Goal: Task Accomplishment & Management: Use online tool/utility

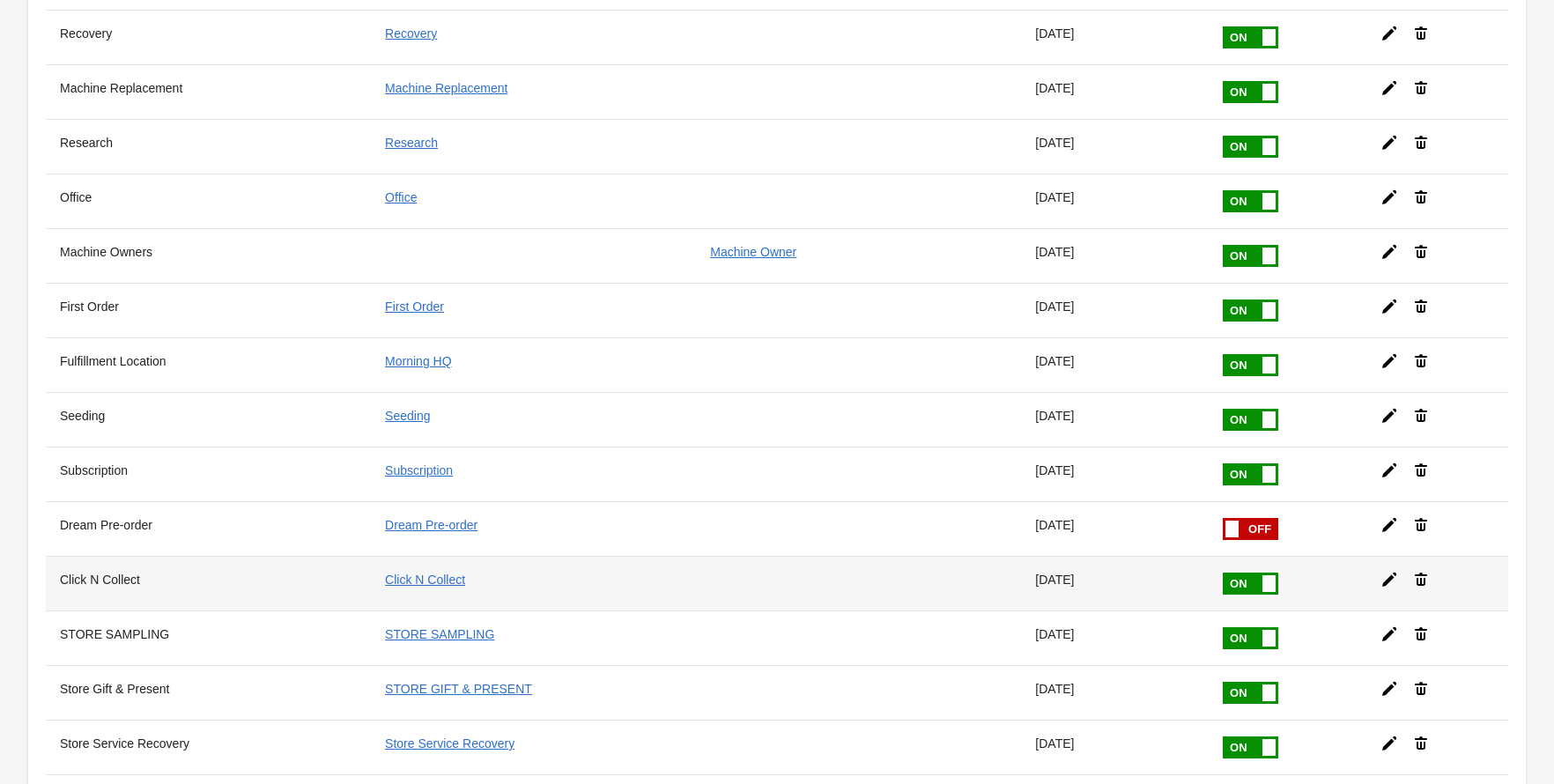
scroll to position [484, 0]
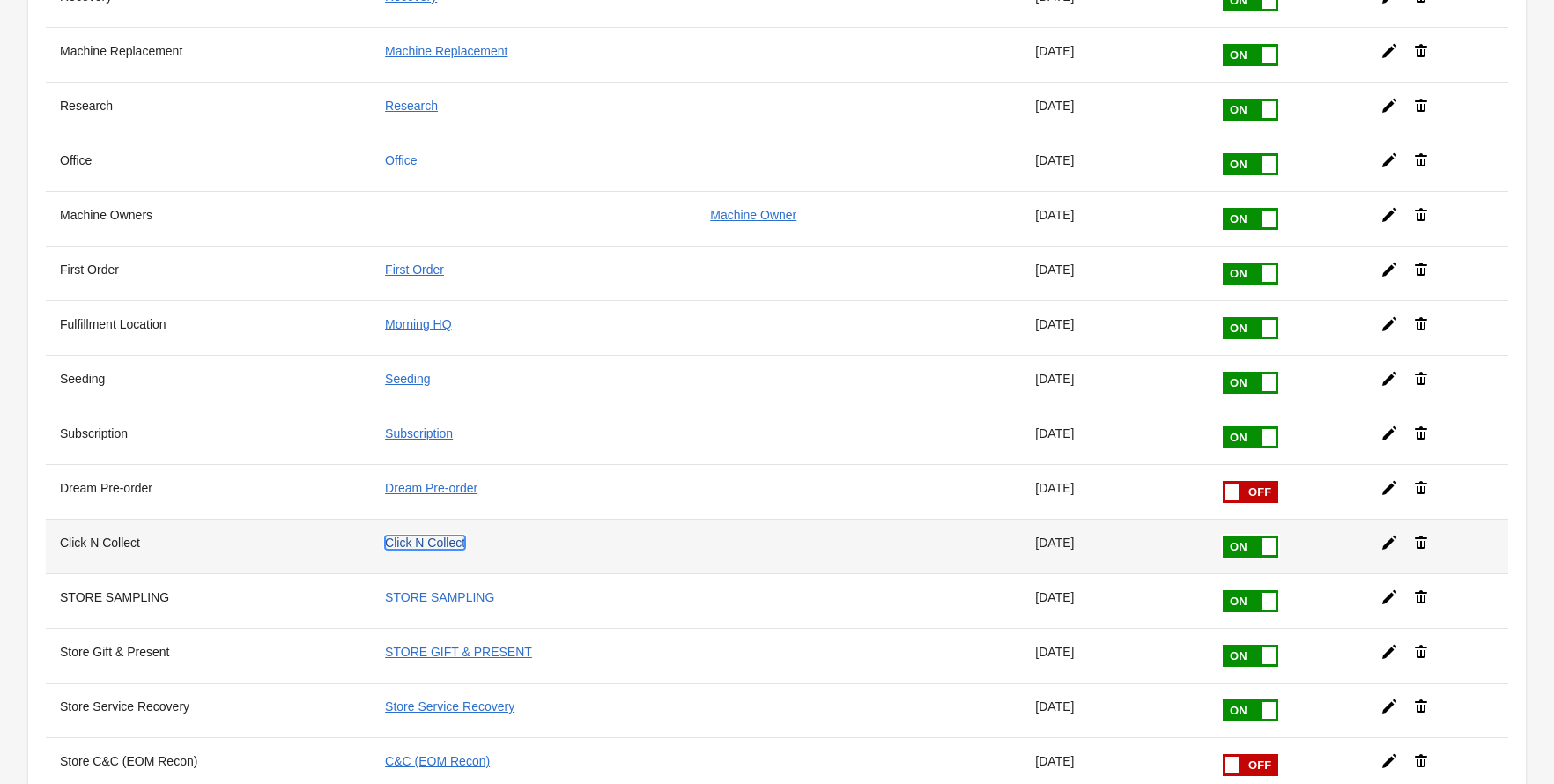
click at [452, 535] on link "Click N Collect" at bounding box center [425, 542] width 80 height 14
click at [1395, 533] on icon at bounding box center [1390, 542] width 18 height 18
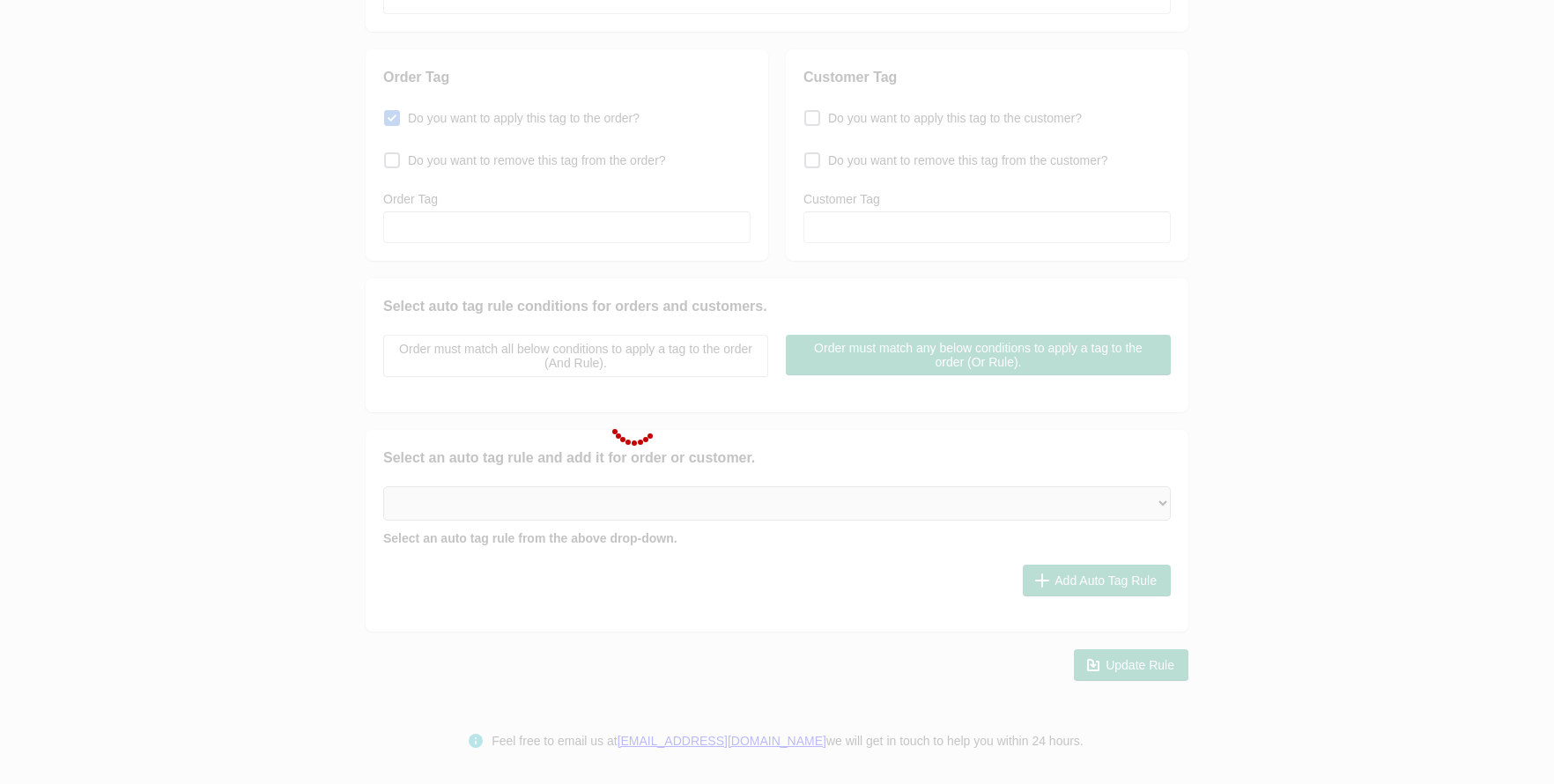
type input "Click N Collect"
checkbox input "true"
type input "Click N Collect"
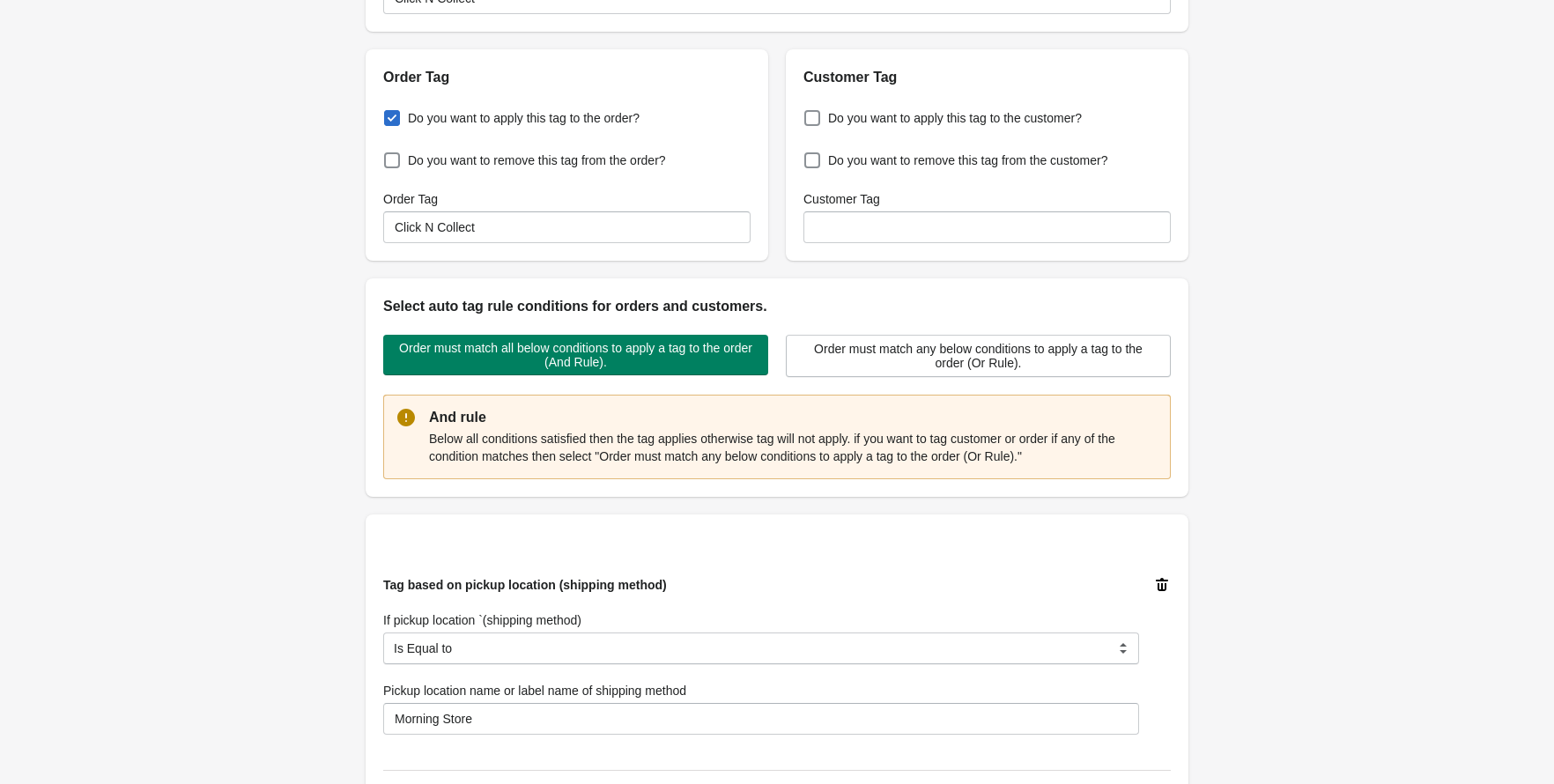
scroll to position [484, 0]
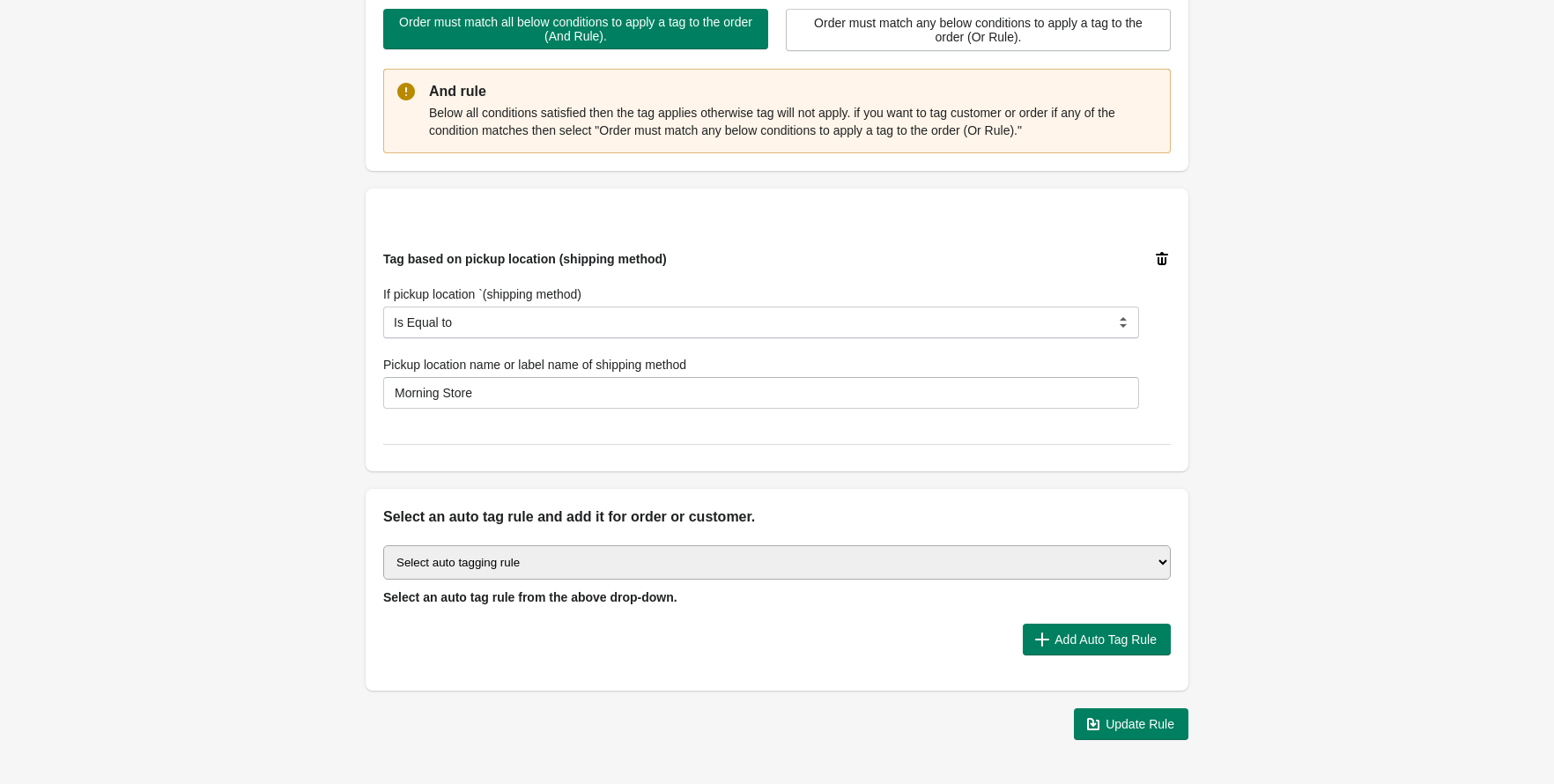
click at [276, 432] on div "Back Edit Rule Update Rule Enable this auto tag rule? Auto Tag Rule Name Click …" at bounding box center [777, 135] width 1554 height 1238
click at [289, 203] on div "Back Edit Rule Update Rule Enable this auto tag rule? Auto Tag Rule Name Click …" at bounding box center [777, 135] width 1554 height 1238
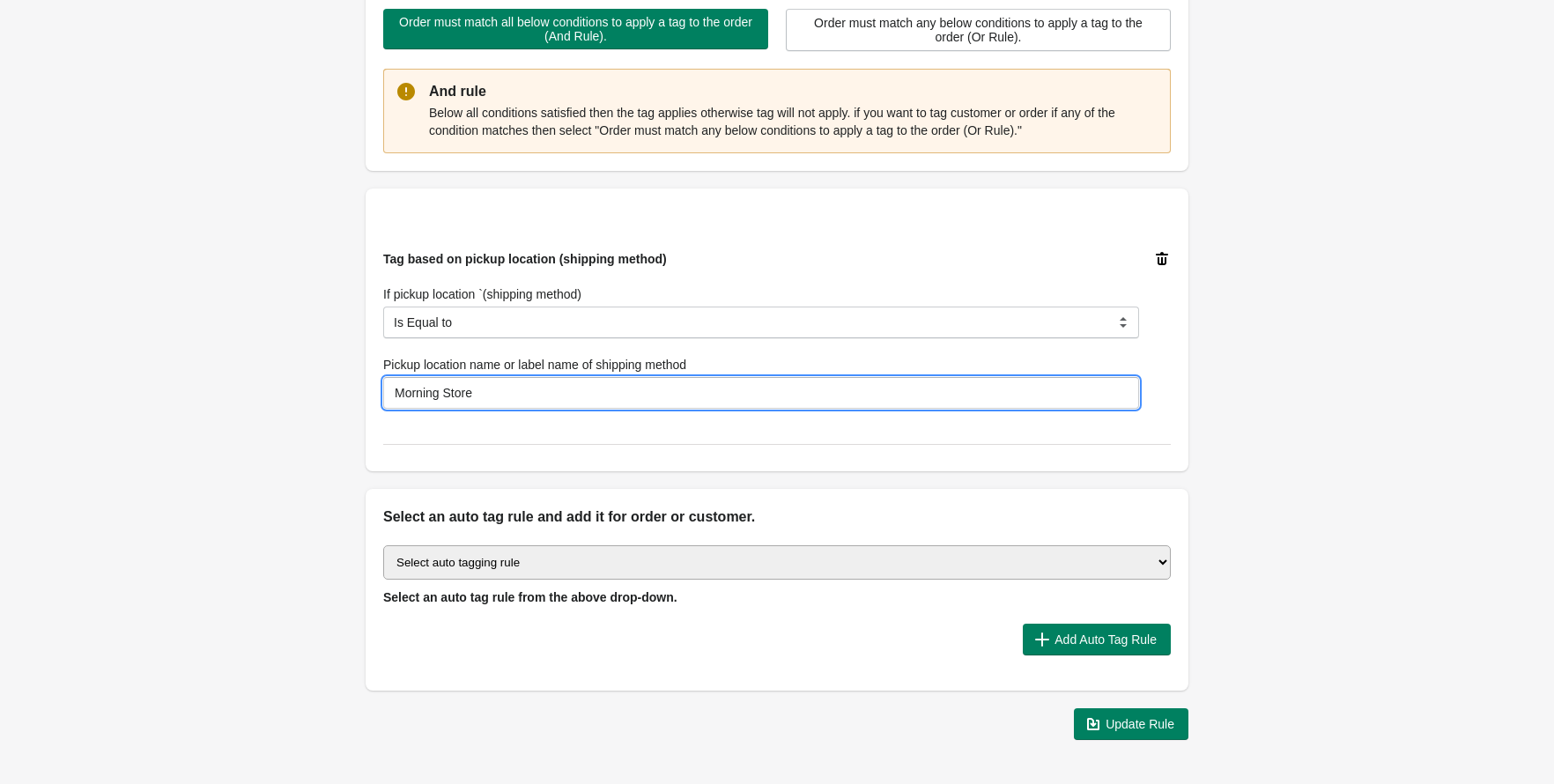
click at [508, 391] on input "Morning Store" at bounding box center [762, 392] width 756 height 31
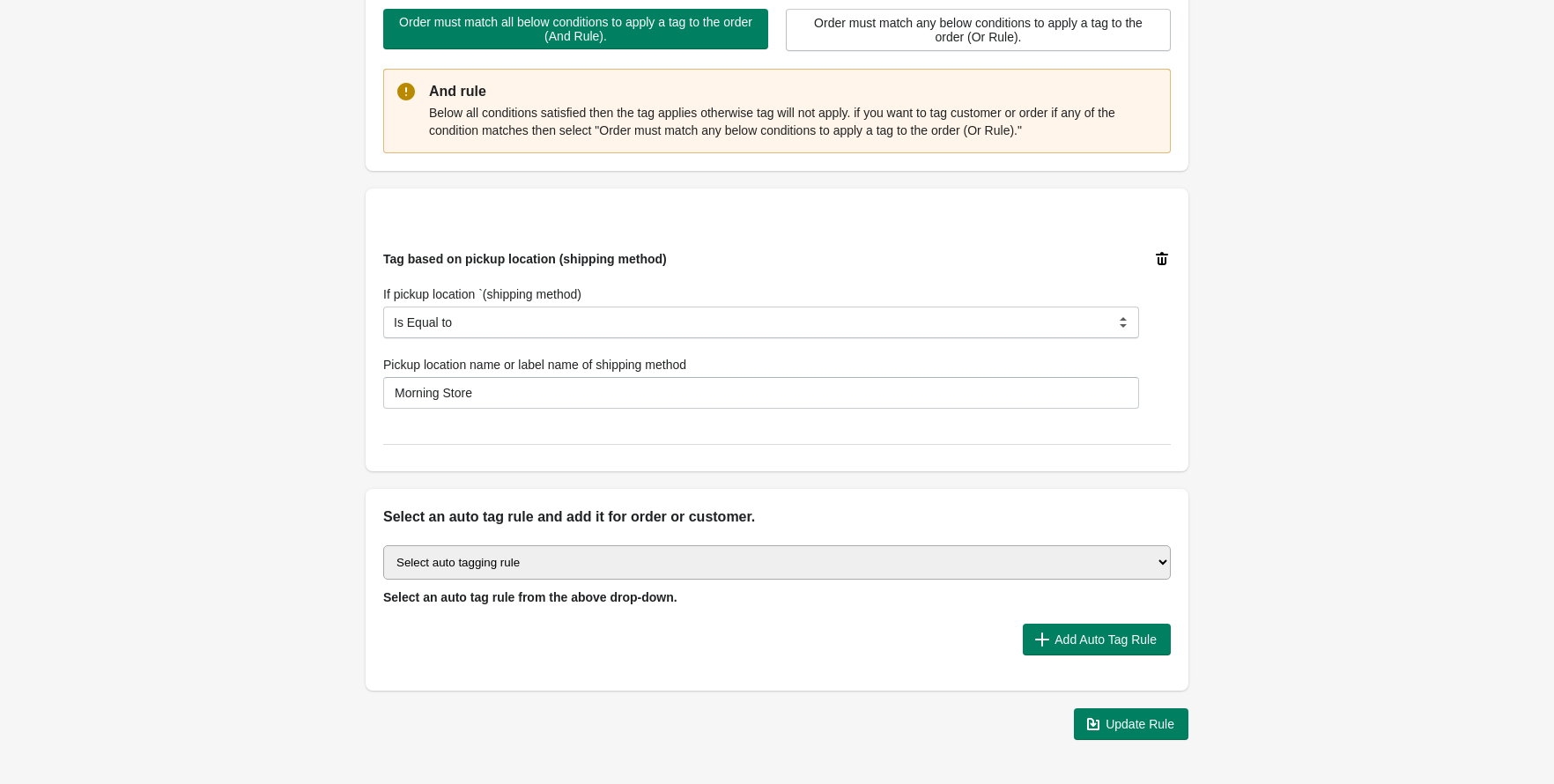
click at [269, 366] on div "Back Edit Rule Update Rule Enable this auto tag rule? Auto Tag Rule Name Click …" at bounding box center [777, 135] width 1554 height 1238
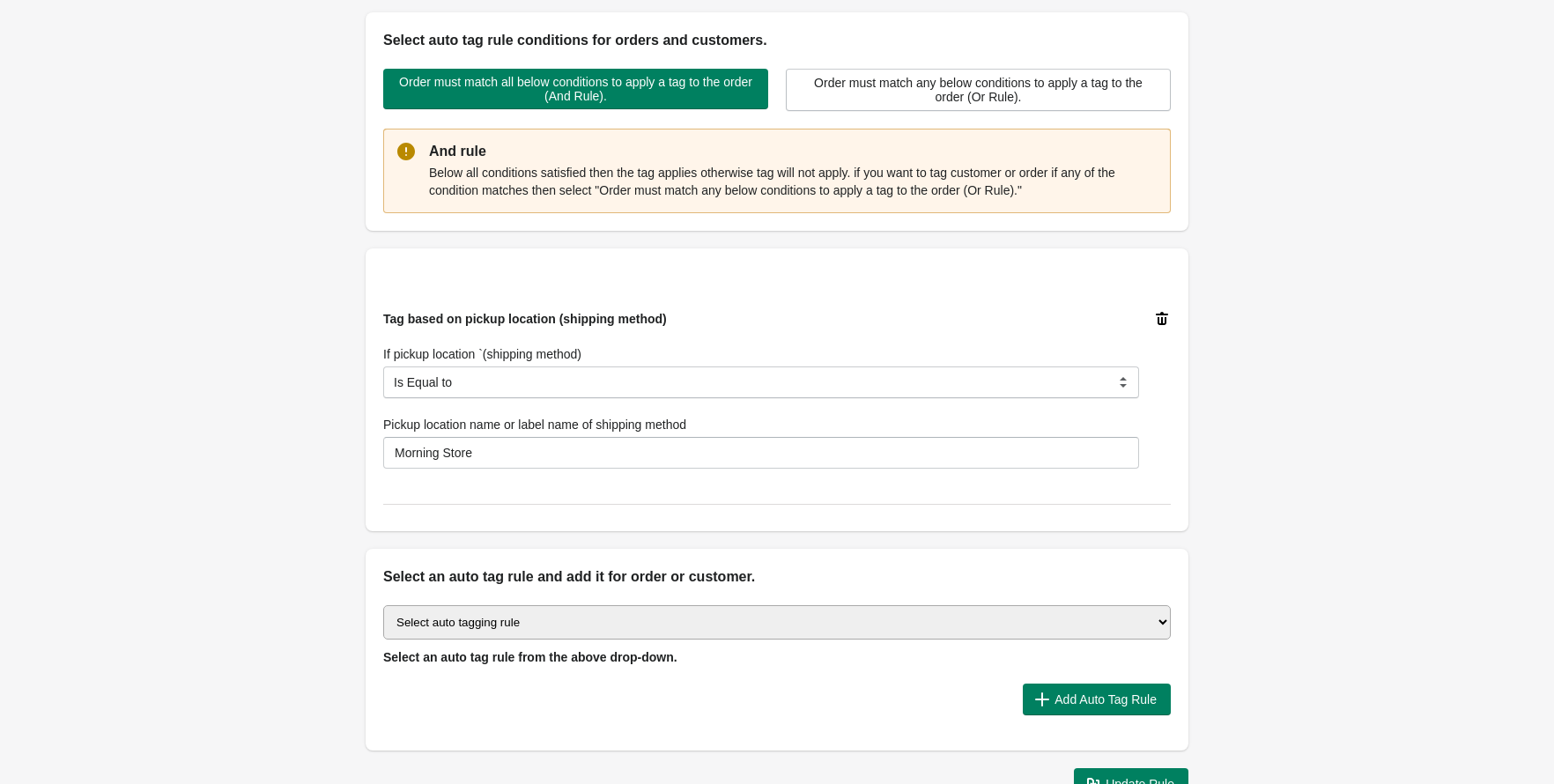
scroll to position [419, 0]
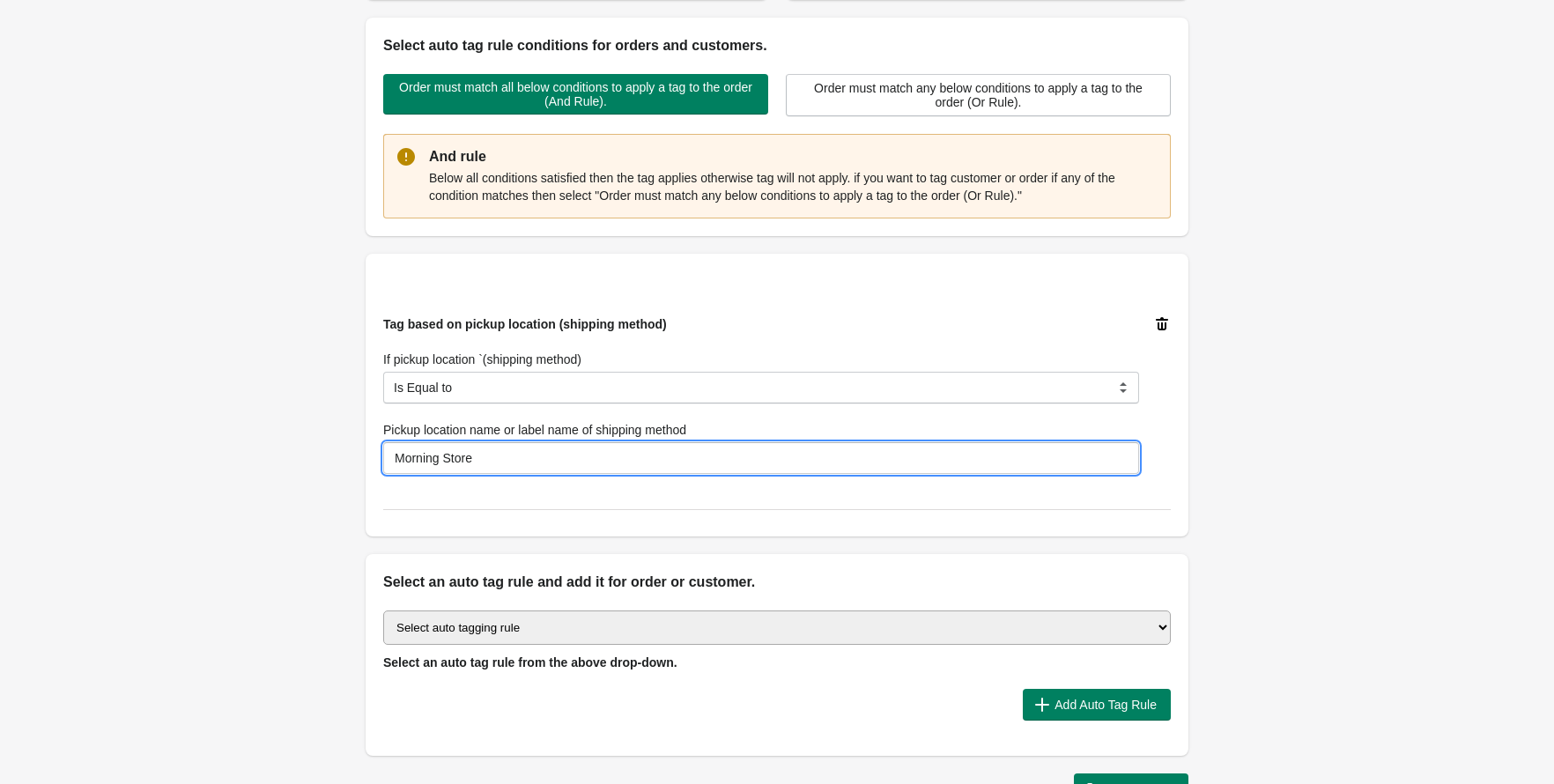
click at [589, 461] on input "Morning Store" at bounding box center [762, 457] width 756 height 31
click at [588, 461] on input "Morning Store" at bounding box center [762, 457] width 756 height 31
click at [258, 430] on div "Back Edit Rule Update Rule Enable this auto tag rule? Auto Tag Rule Name Click …" at bounding box center [777, 199] width 1554 height 1238
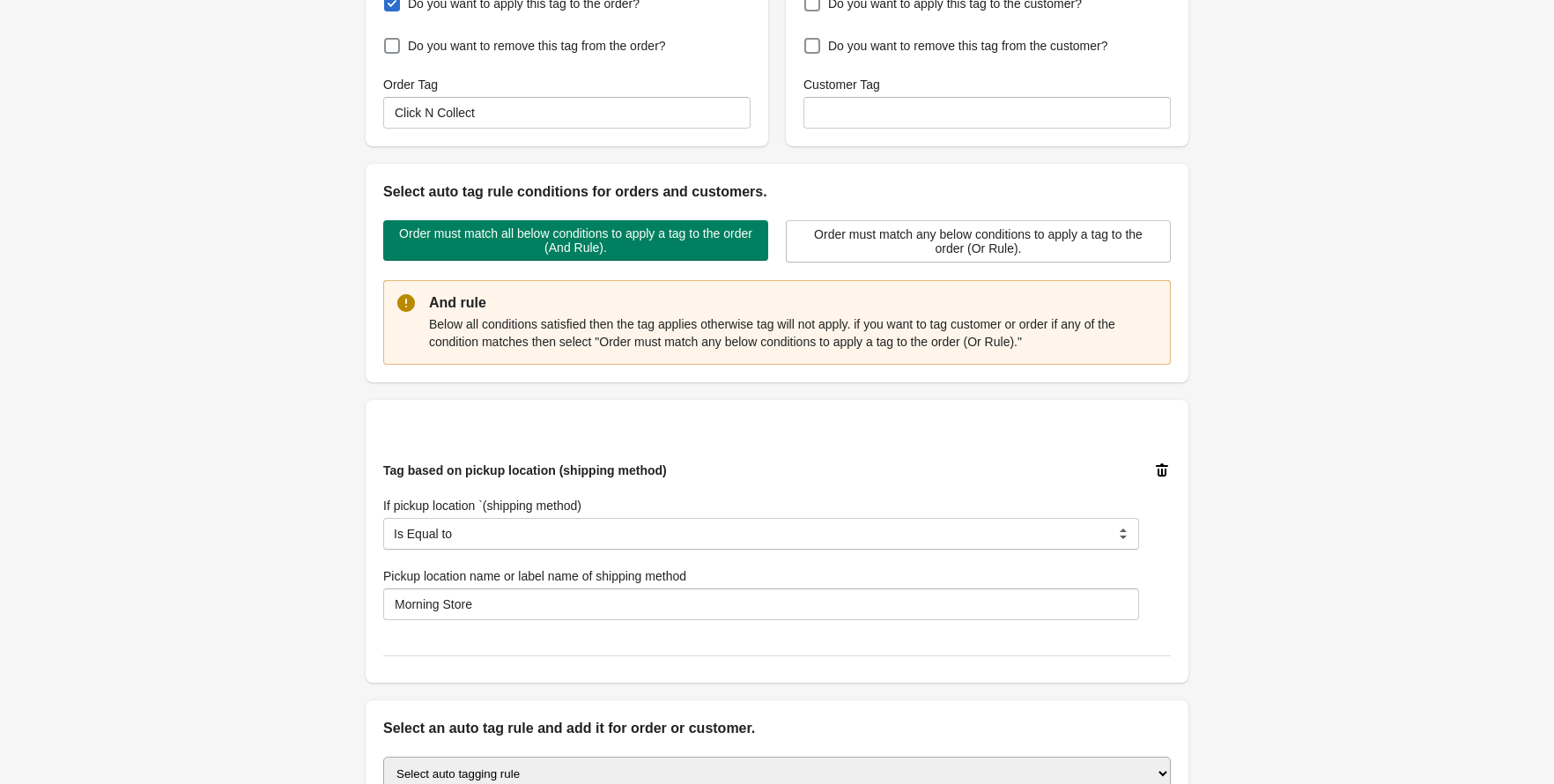
scroll to position [274, 0]
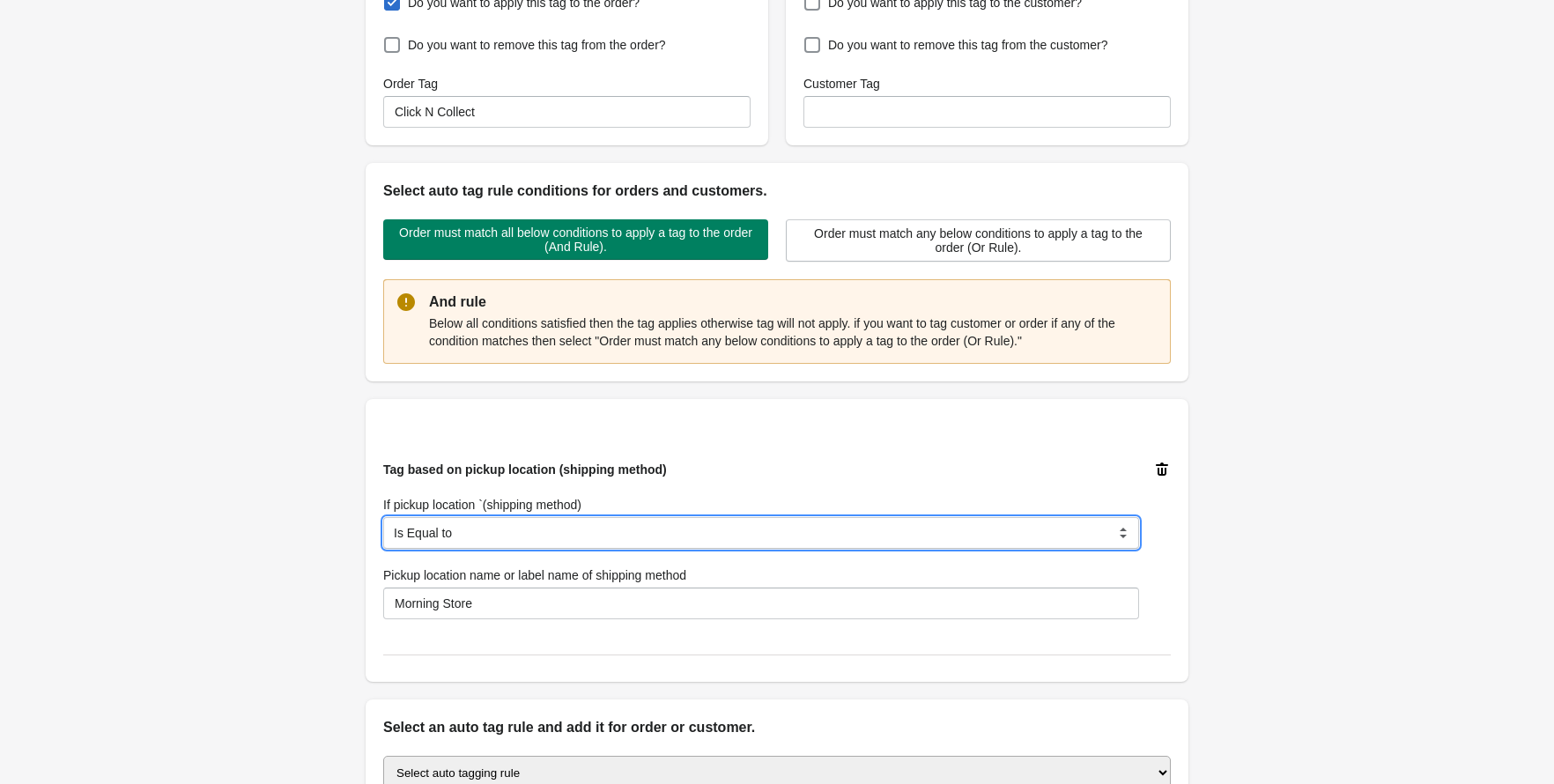
click at [604, 536] on select "Is Equal to Contain Is not Equal to Does not Contain" at bounding box center [762, 533] width 756 height 31
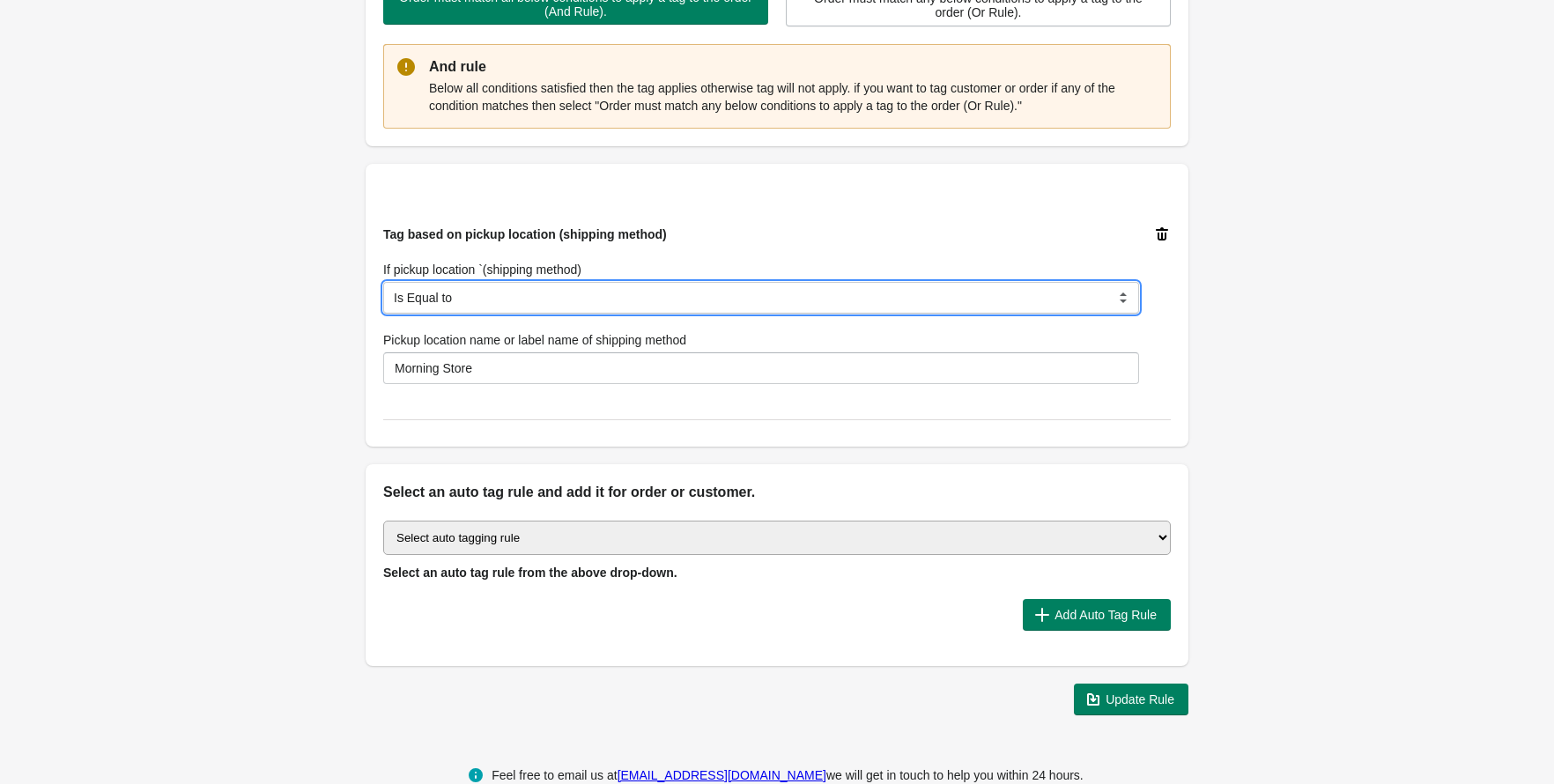
scroll to position [513, 0]
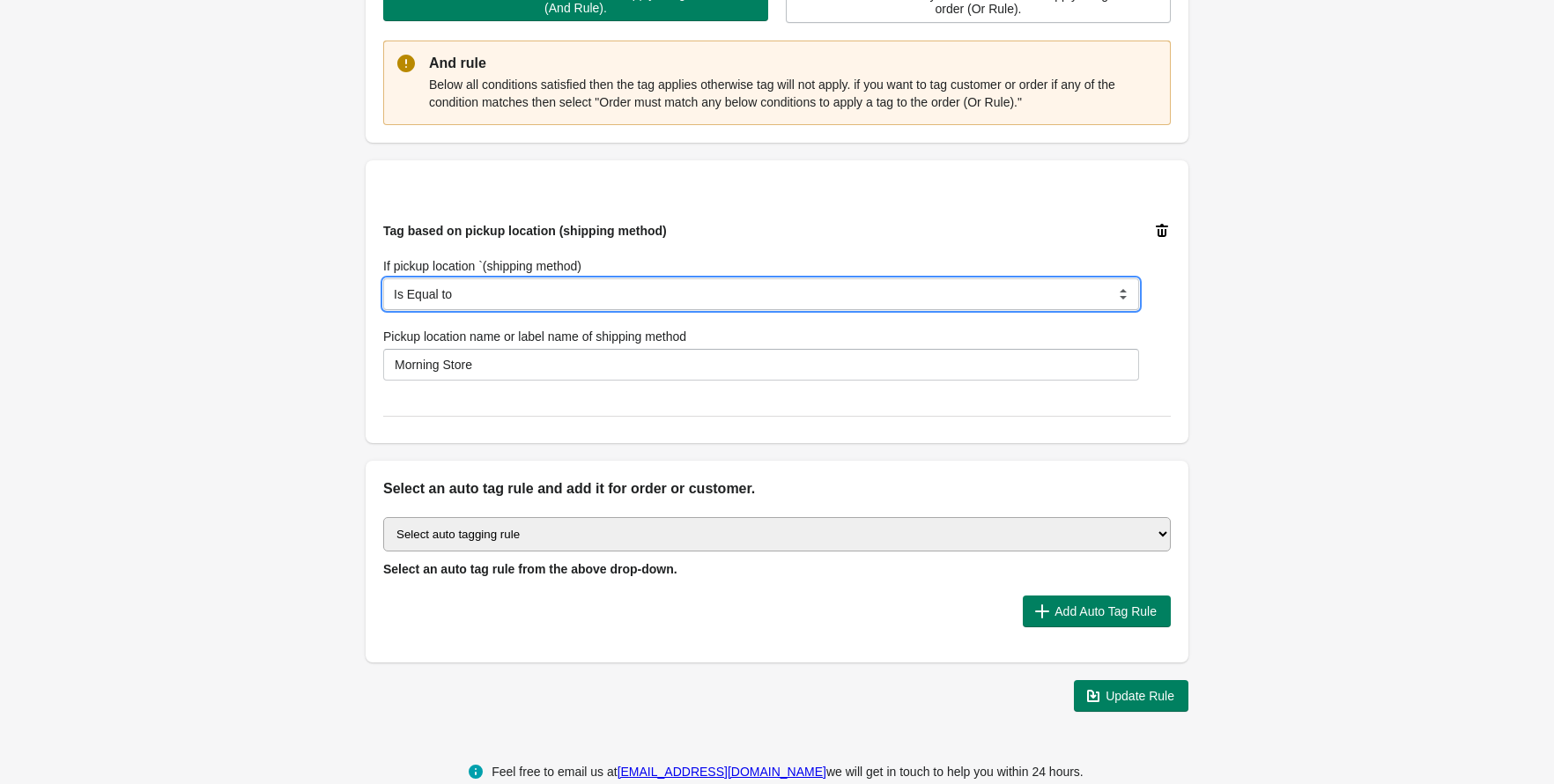
click at [603, 300] on select "Is Equal to Contain Is not Equal to Does not Contain" at bounding box center [762, 294] width 756 height 31
click at [453, 295] on select "Is Equal to Contain Is not Equal to Does not Contain" at bounding box center [762, 294] width 756 height 31
click at [384, 278] on select "Is Equal to Contain Is not Equal to Does not Contain" at bounding box center [762, 294] width 756 height 31
click at [467, 295] on select "Is Equal to Contain Is not Equal to Does not Contain" at bounding box center [762, 294] width 756 height 31
select select "5"
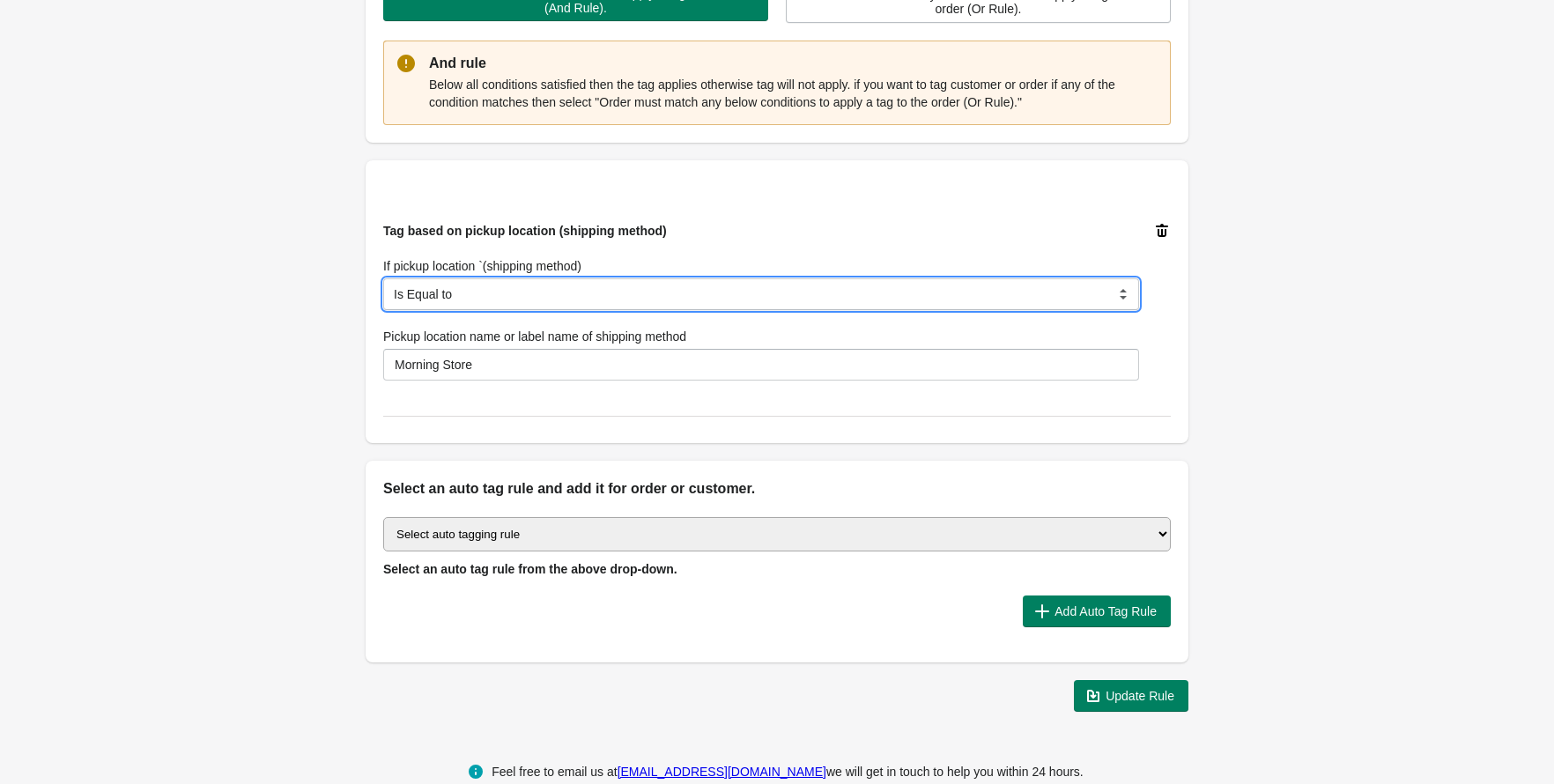
click at [384, 278] on select "Is Equal to Contain Is not Equal to Does not Contain" at bounding box center [762, 294] width 756 height 31
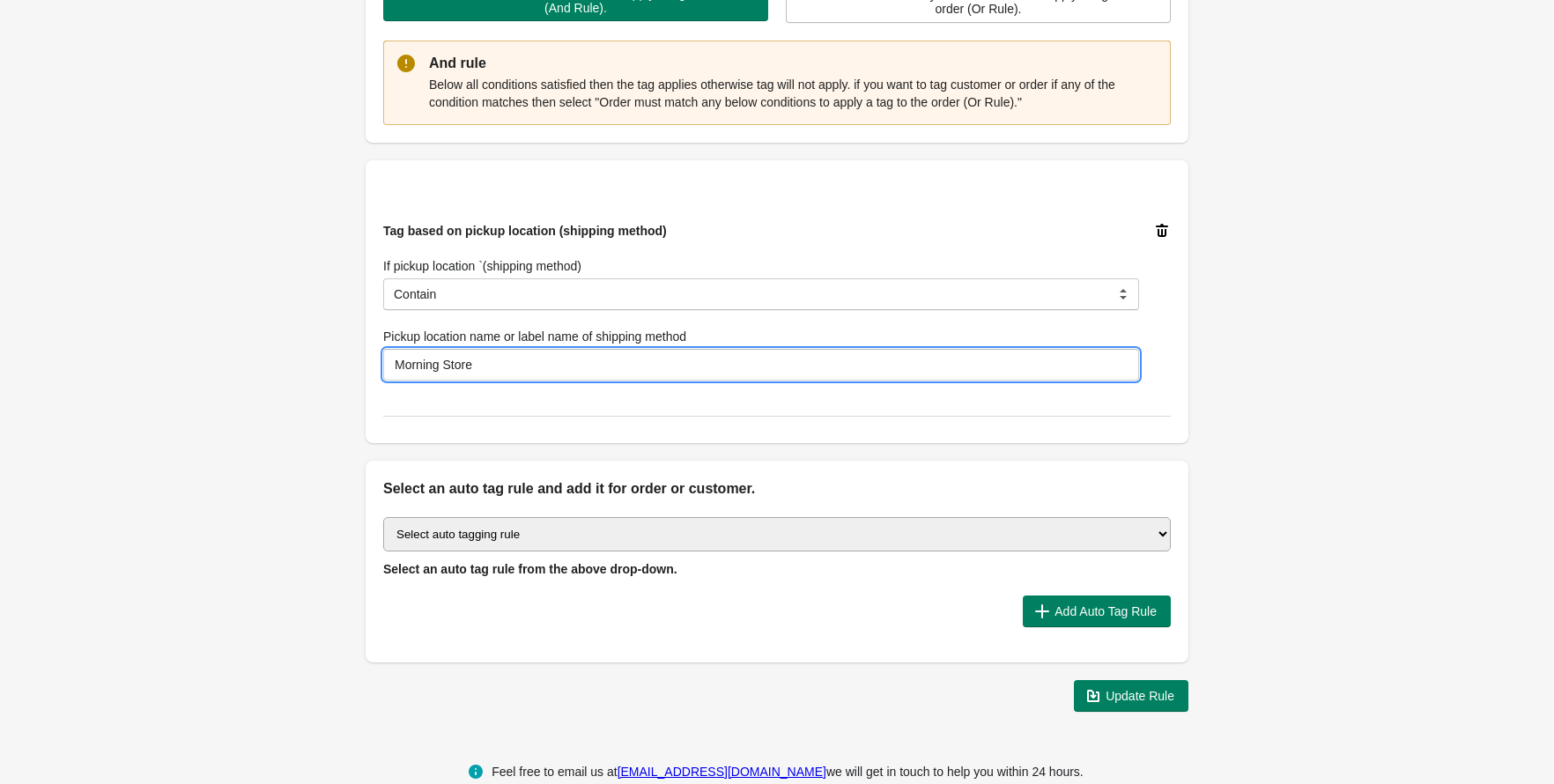
drag, startPoint x: 467, startPoint y: 295, endPoint x: 480, endPoint y: 355, distance: 61.4
click at [480, 355] on input "Morning Store" at bounding box center [762, 364] width 756 height 31
type input "New Bahru"
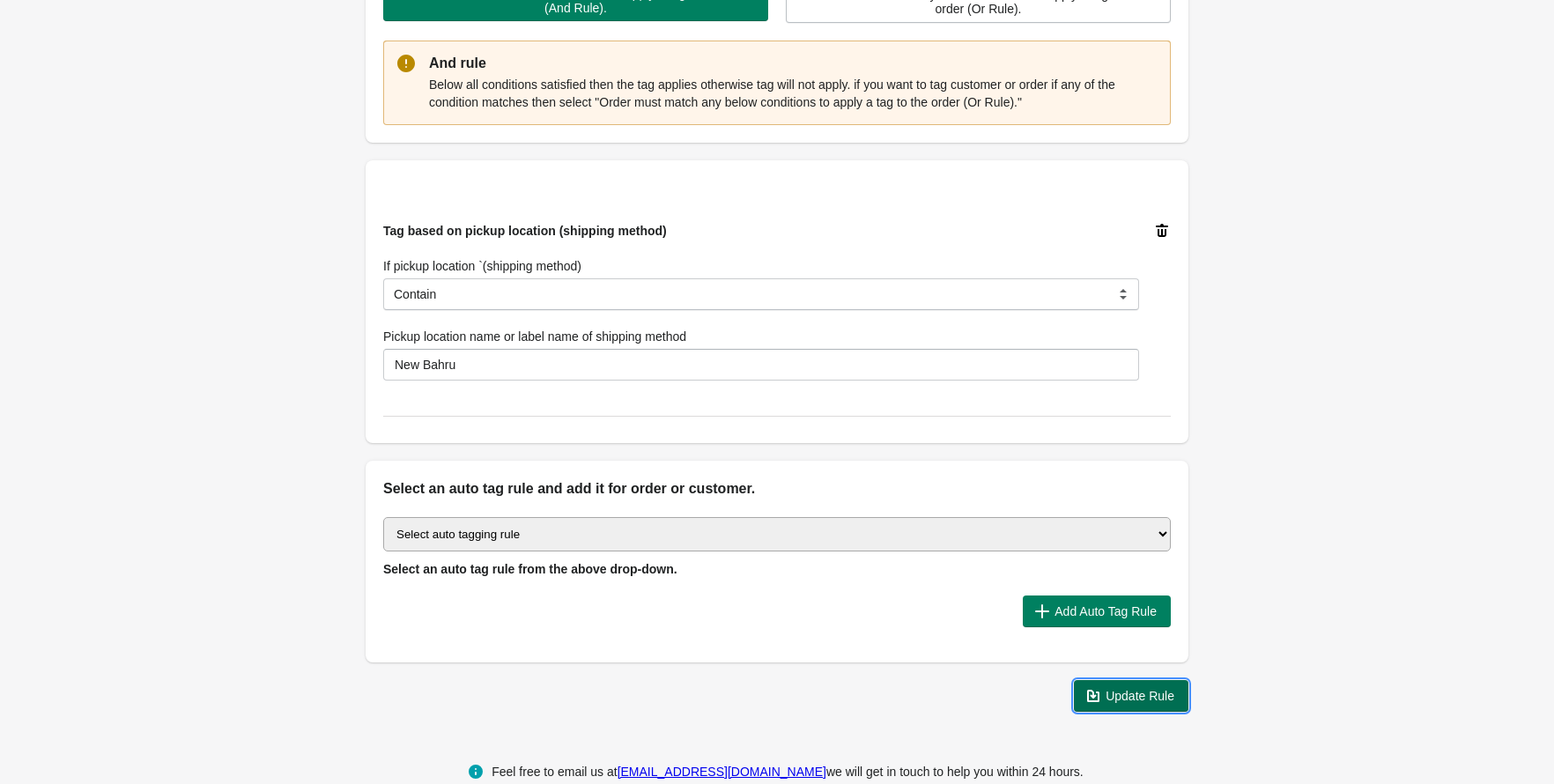
click at [1117, 709] on button "Update Rule" at bounding box center [1132, 695] width 115 height 31
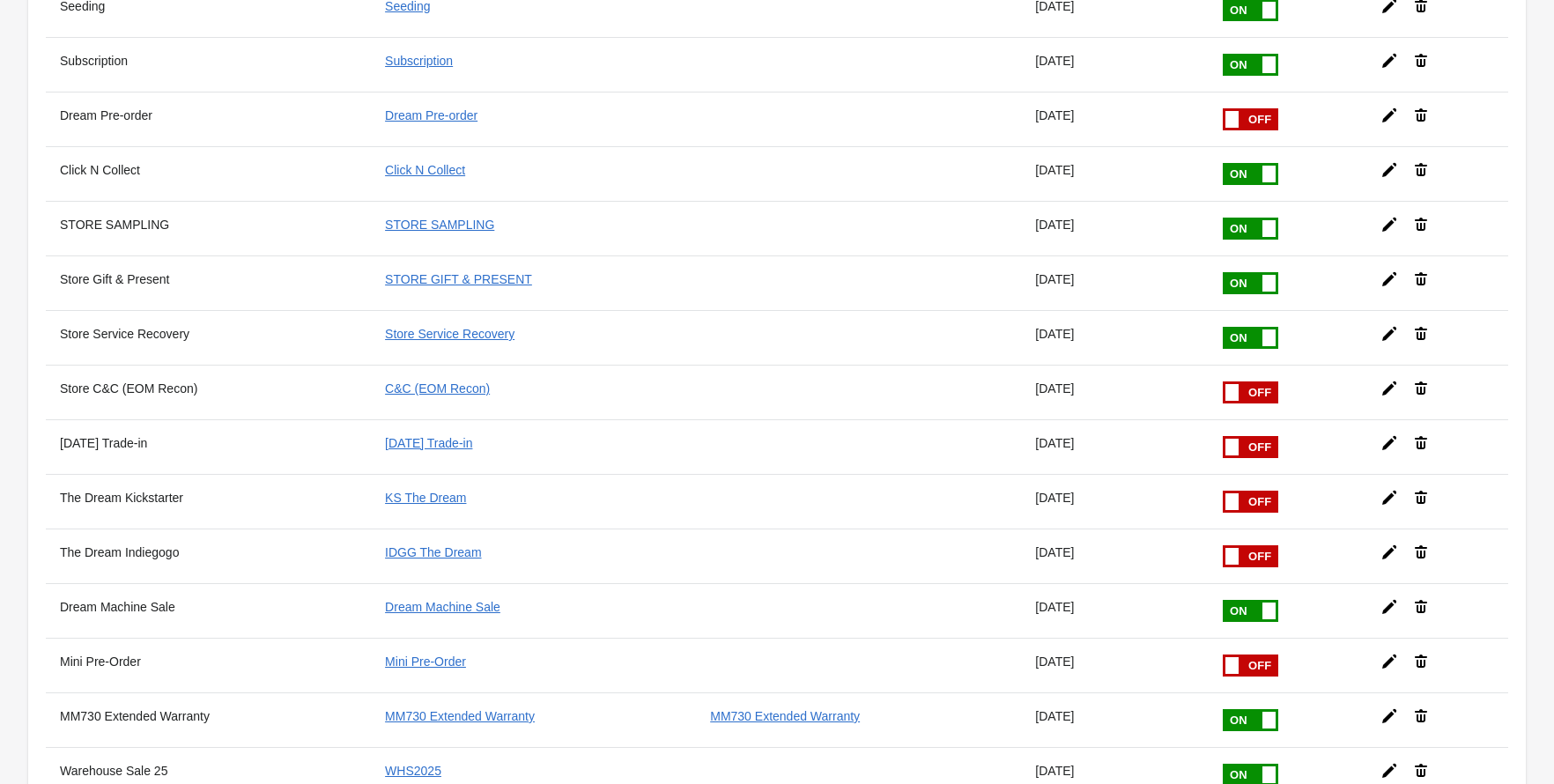
scroll to position [882, 0]
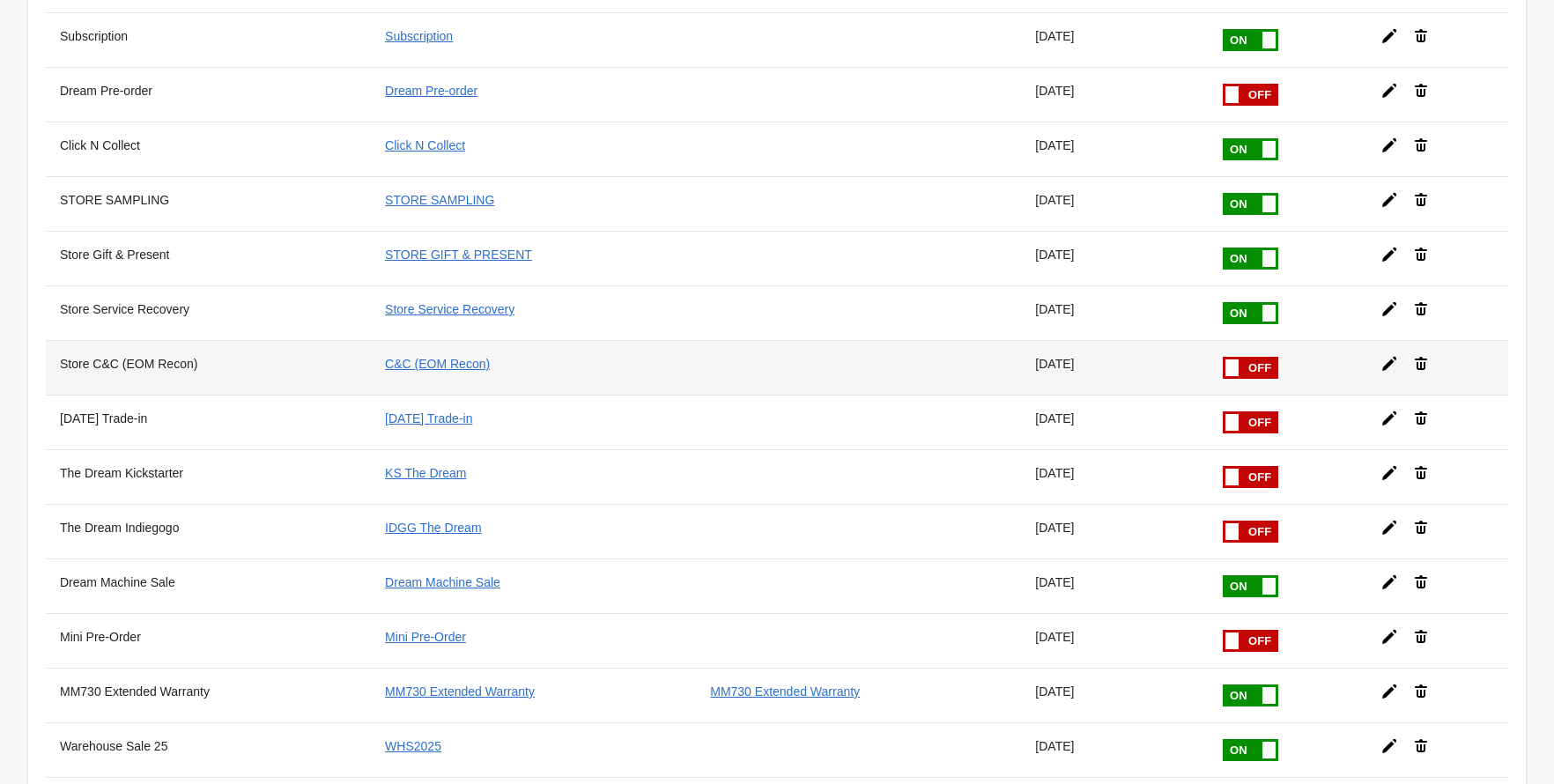
click at [1425, 357] on icon at bounding box center [1421, 363] width 13 height 13
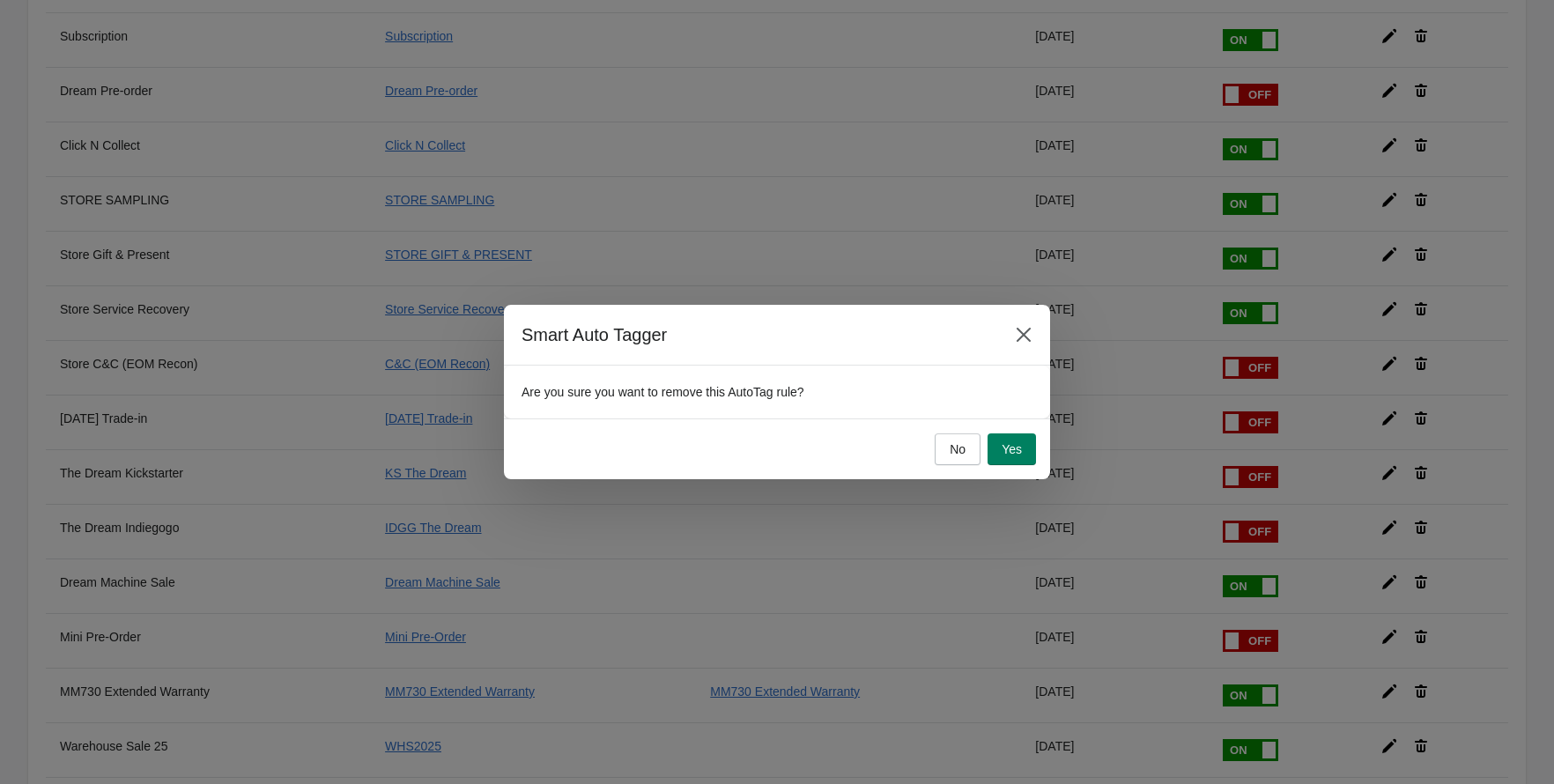
click at [1002, 449] on span "Yes" at bounding box center [1011, 449] width 21 height 14
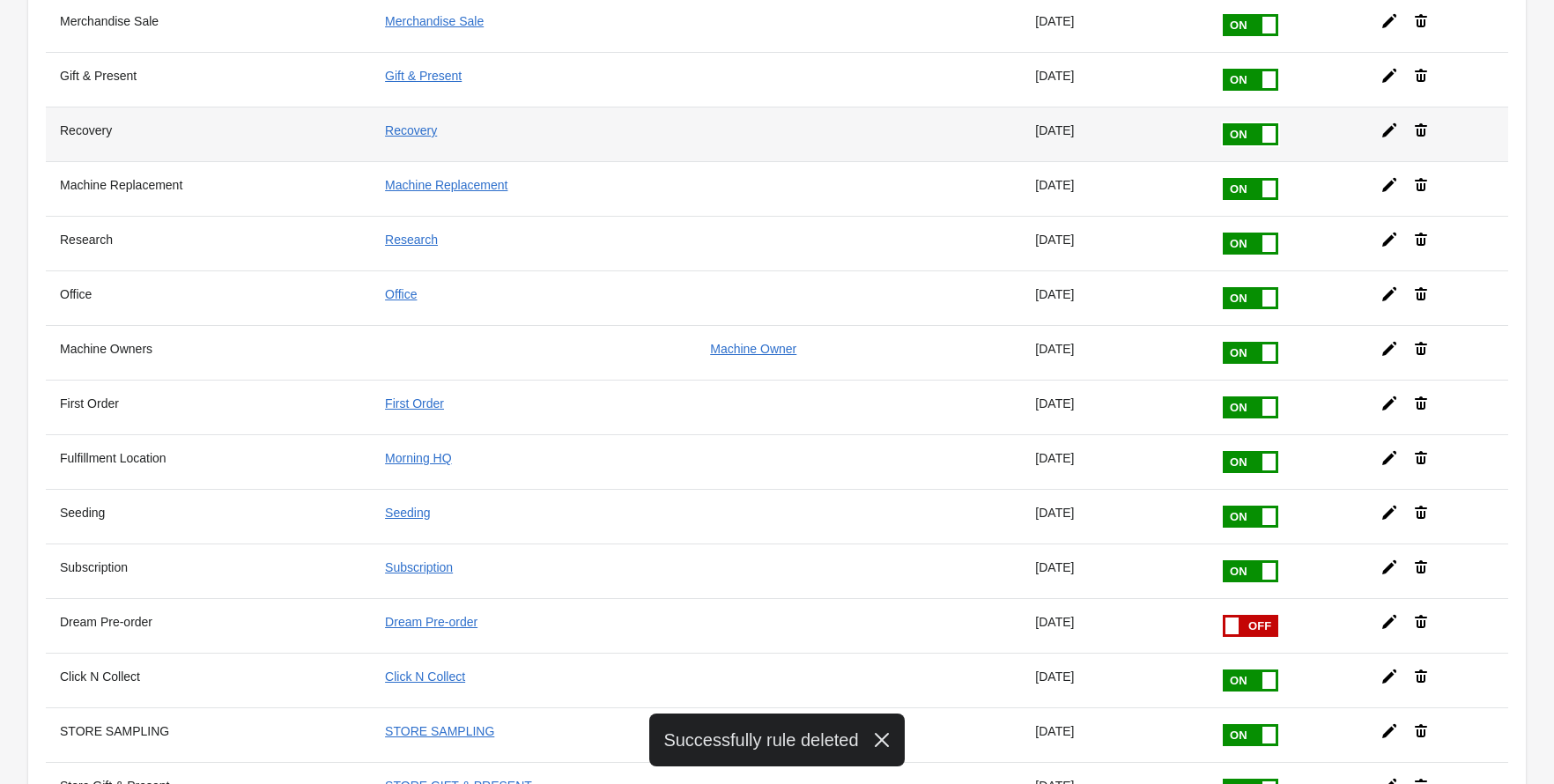
scroll to position [0, 0]
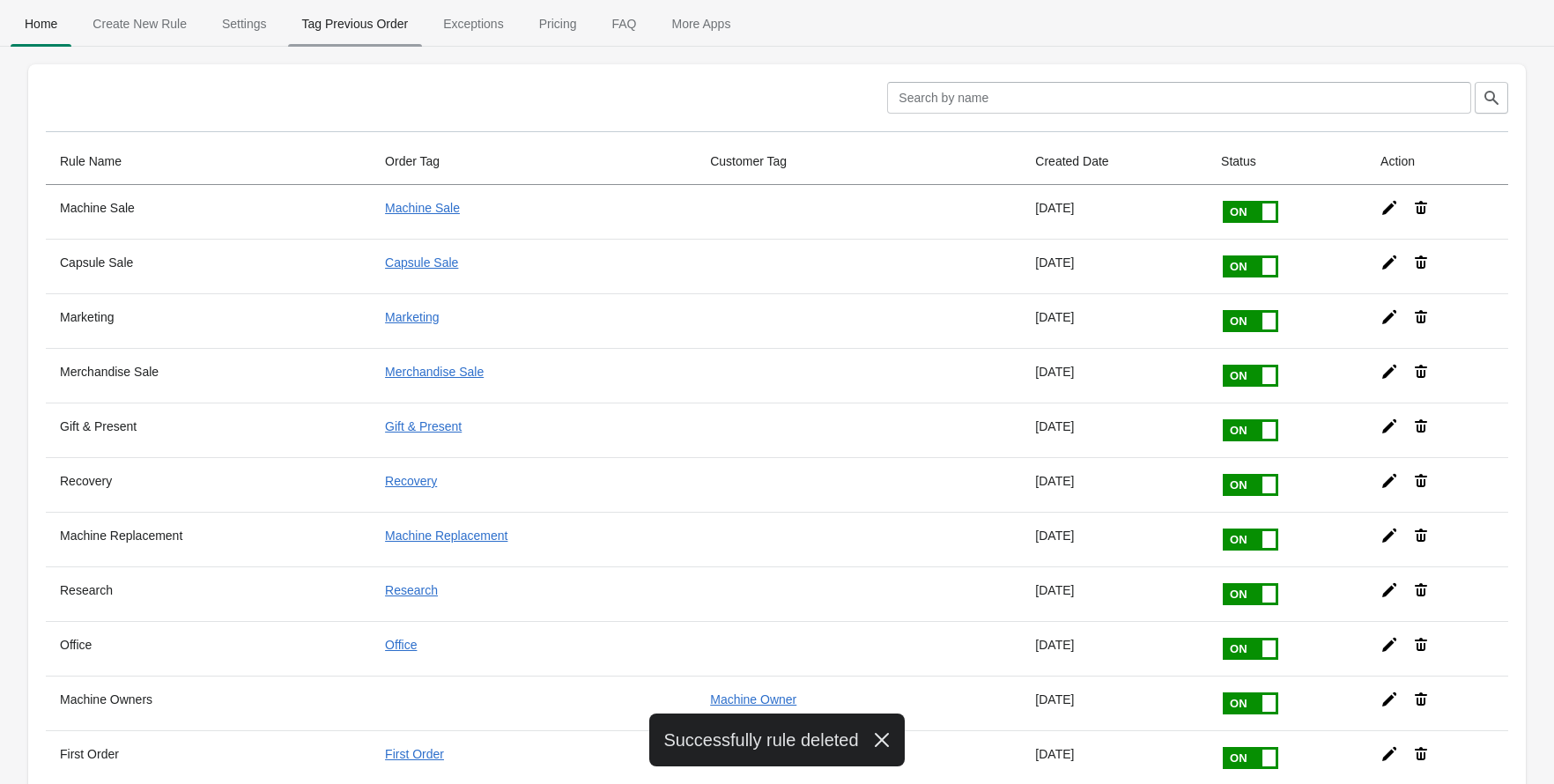
click at [344, 28] on span "Tag Previous Order" at bounding box center [356, 23] width 135 height 31
